Goal: Information Seeking & Learning: Learn about a topic

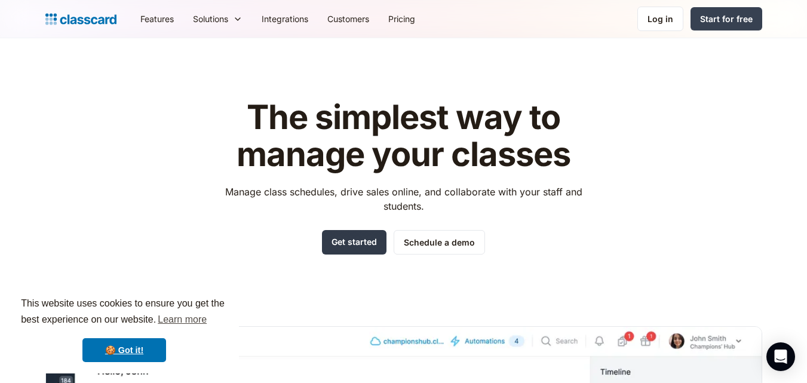
click at [371, 244] on link "Get started" at bounding box center [354, 242] width 65 height 24
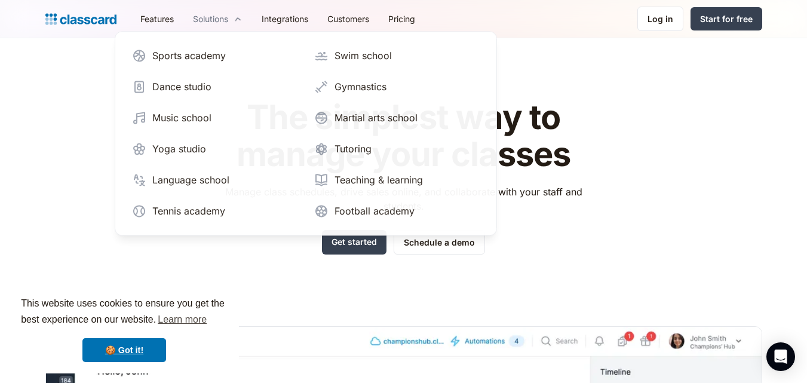
click at [221, 20] on div "Solutions" at bounding box center [210, 19] width 35 height 13
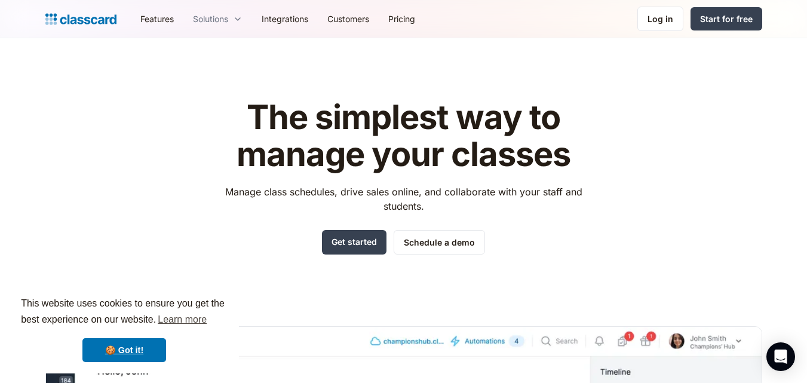
click at [221, 20] on div "Solutions" at bounding box center [210, 19] width 35 height 13
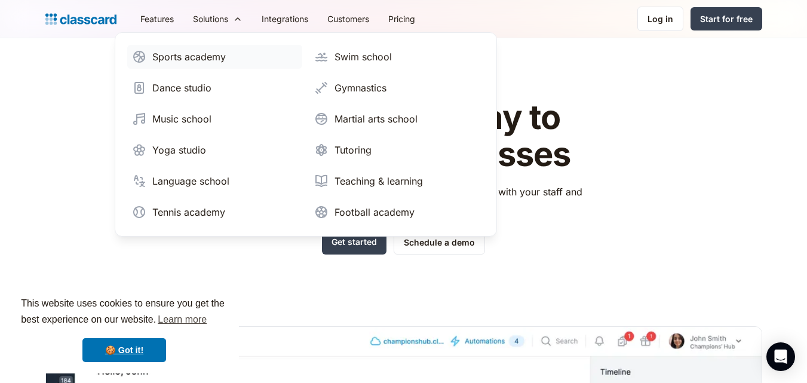
click at [202, 57] on div "Sports academy" at bounding box center [188, 57] width 73 height 14
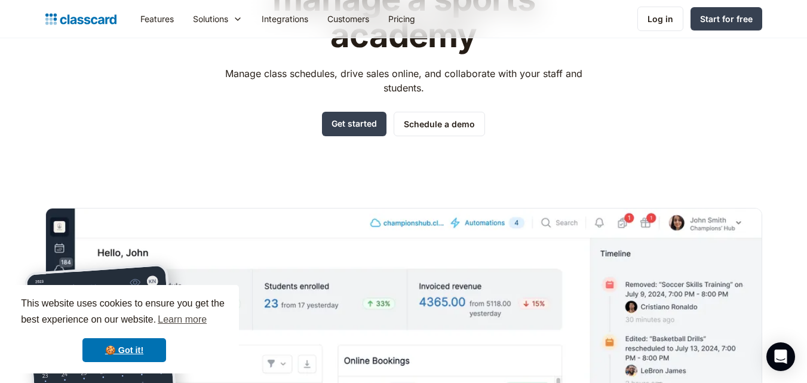
scroll to position [60, 0]
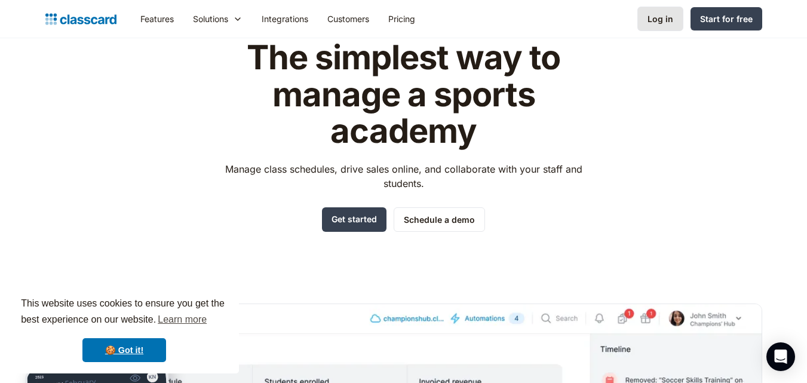
click at [670, 17] on div "Log in" at bounding box center [660, 19] width 26 height 13
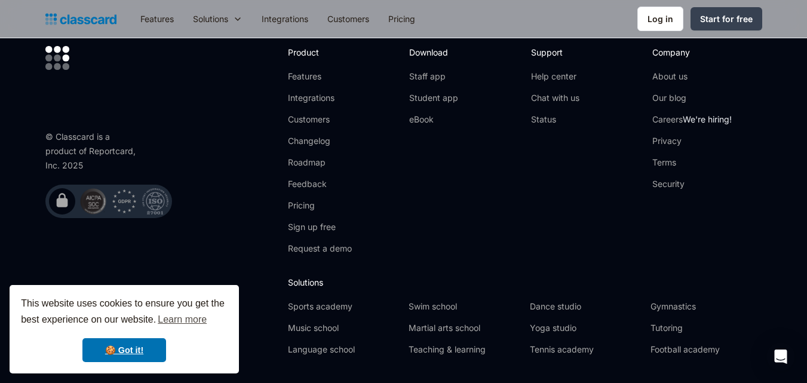
scroll to position [358, 0]
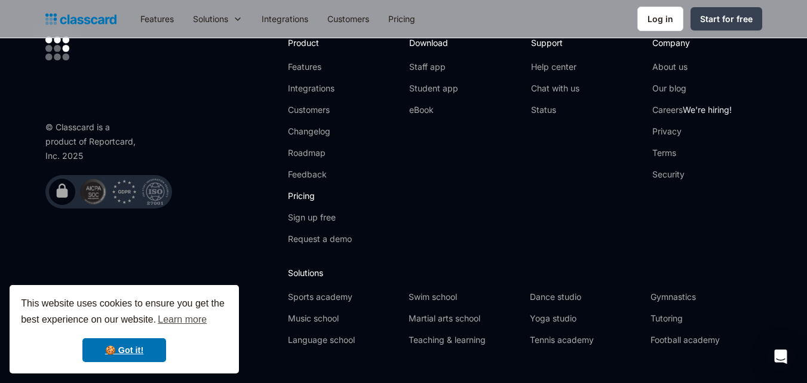
click at [308, 201] on link "Pricing" at bounding box center [320, 196] width 64 height 12
